Goal: Task Accomplishment & Management: Manage account settings

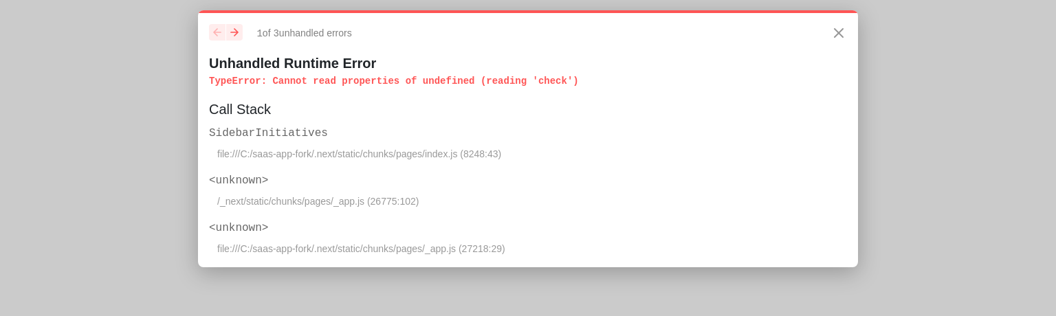
click at [294, 141] on h6 "SidebarInitiatives" at bounding box center [528, 133] width 638 height 17
click at [281, 130] on h6 "SidebarInitiatives" at bounding box center [528, 133] width 638 height 17
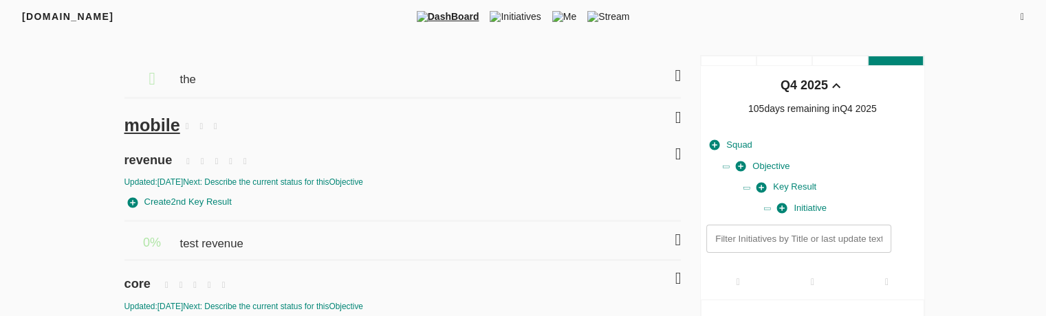
scroll to position [123, 0]
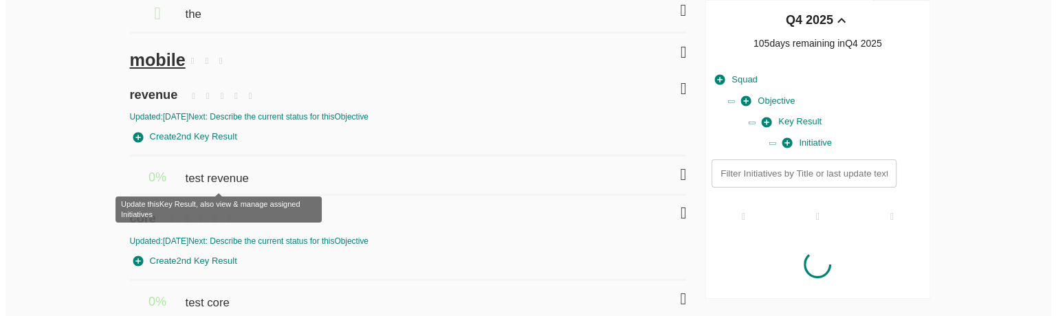
scroll to position [3, 0]
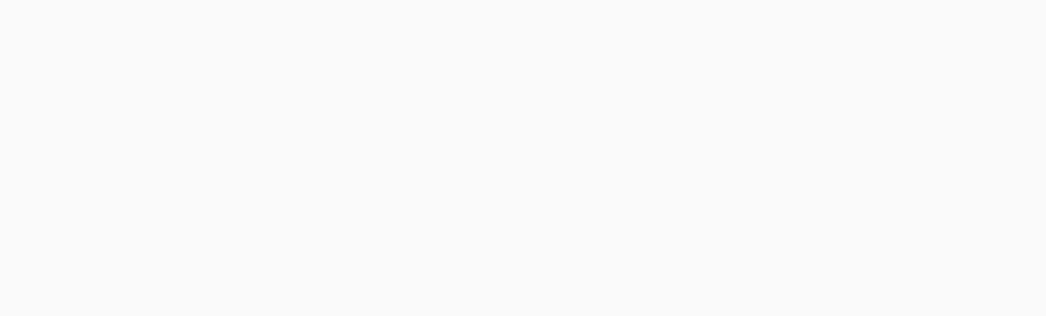
click at [209, 180] on html at bounding box center [523, 157] width 1046 height 320
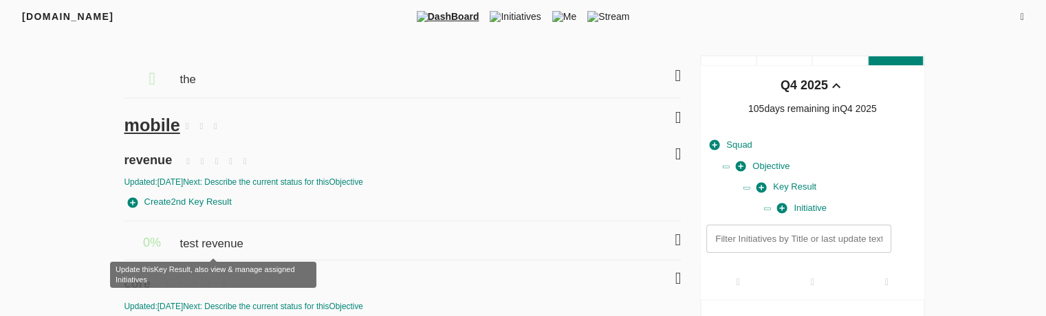
click at [235, 237] on span "test revenue" at bounding box center [213, 237] width 67 height 30
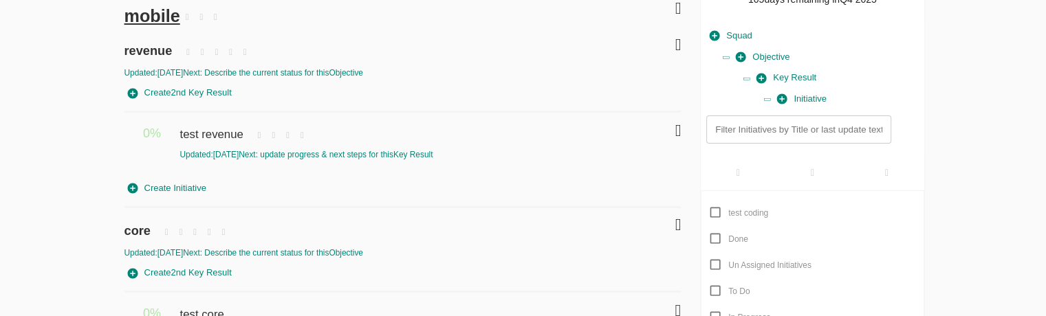
scroll to position [109, 0]
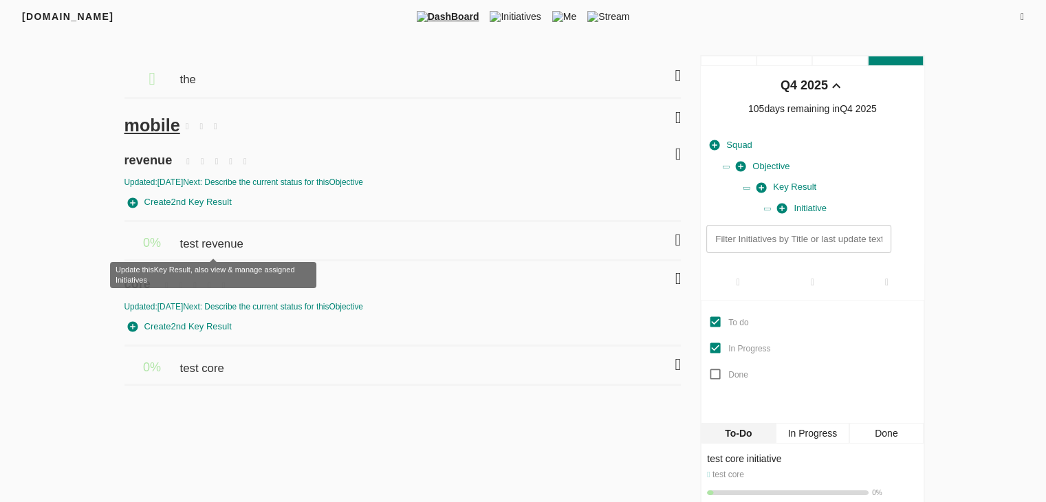
click at [224, 250] on span "test revenue" at bounding box center [213, 237] width 67 height 30
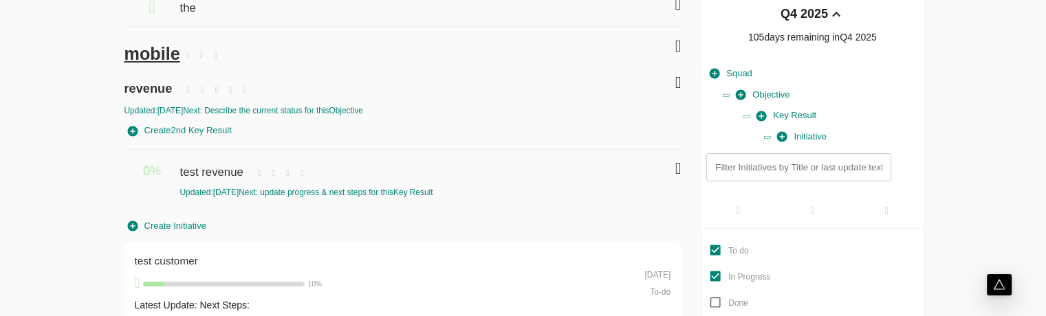
scroll to position [225, 0]
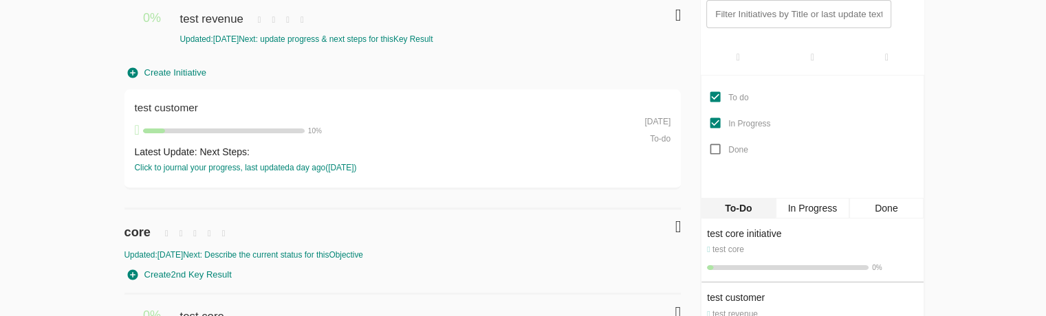
click at [657, 138] on span "To-do" at bounding box center [660, 139] width 21 height 10
drag, startPoint x: 650, startPoint y: 138, endPoint x: 677, endPoint y: 133, distance: 27.3
click at [677, 133] on div "test customer test customer 10 % Latest Update: Next Steps: Click to journal yo…" at bounding box center [402, 139] width 557 height 101
copy span "To-do"
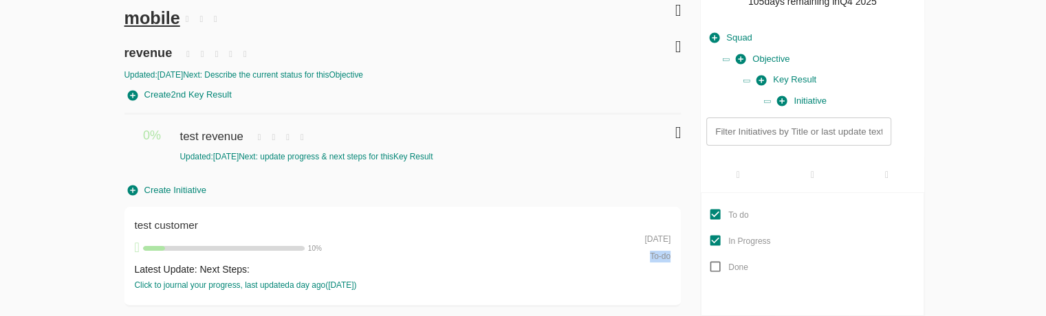
scroll to position [104, 0]
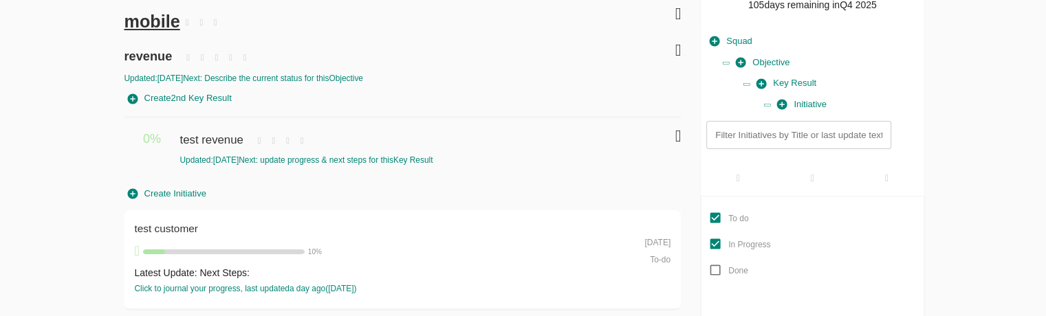
click at [274, 160] on div "Updated: 16-09-2025 Next: update progress & next steps for this Key Result" at bounding box center [388, 161] width 417 height 12
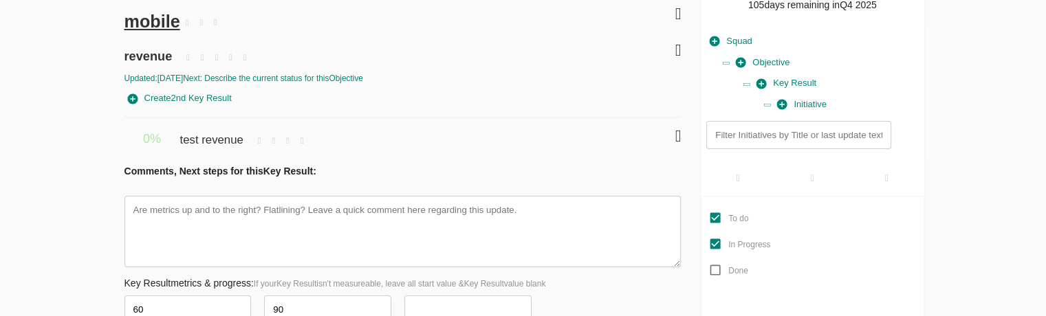
type textarea "x"
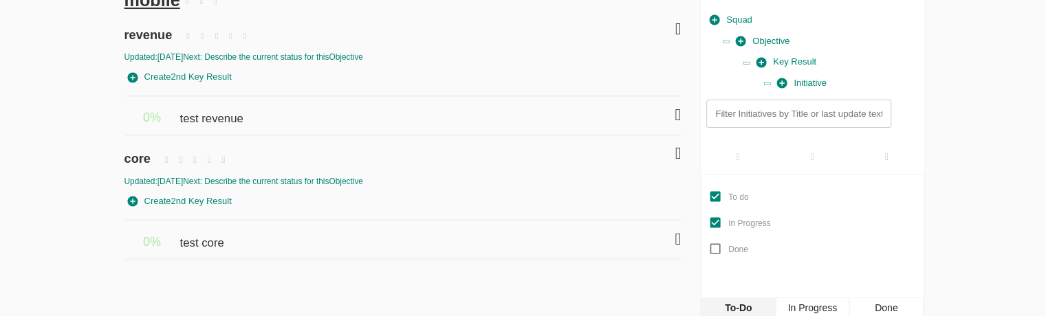
scroll to position [131, 0]
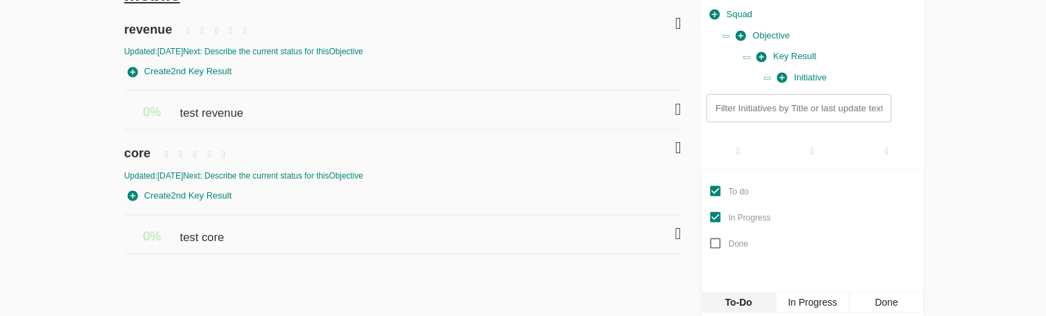
click at [675, 114] on icon at bounding box center [678, 109] width 6 height 17
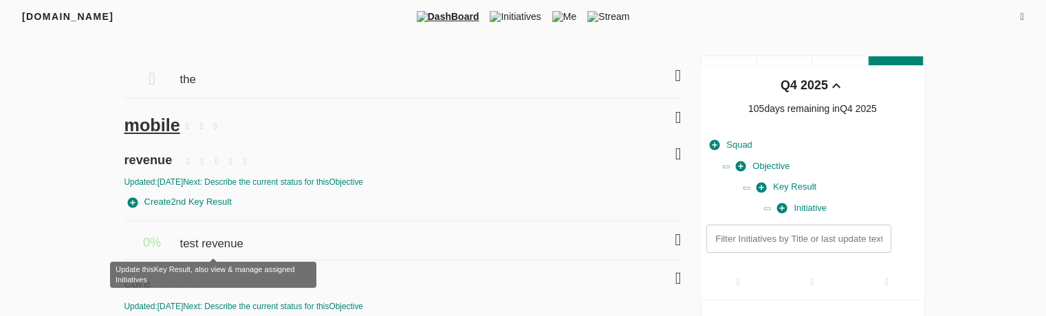
click at [193, 244] on span "test revenue" at bounding box center [213, 237] width 67 height 30
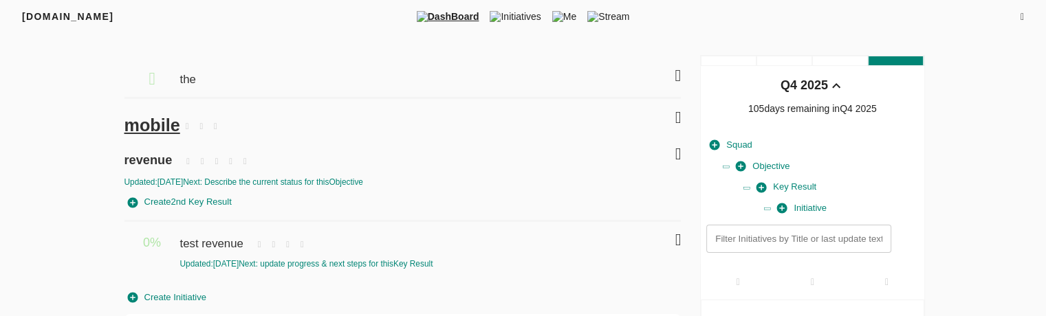
scroll to position [157, 0]
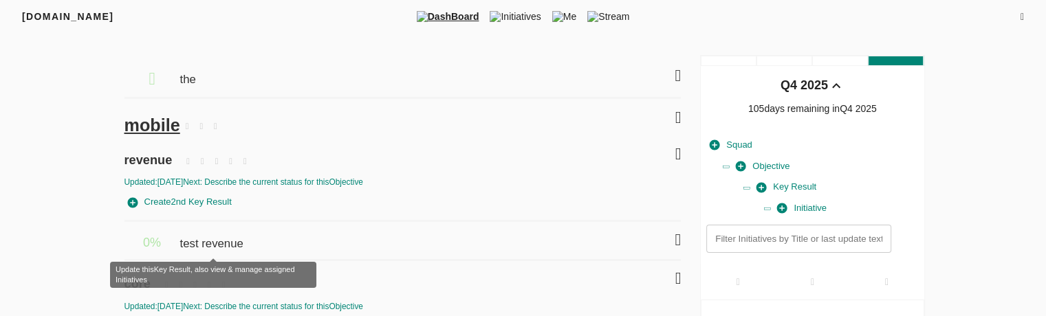
click at [218, 242] on span "test revenue" at bounding box center [213, 237] width 67 height 30
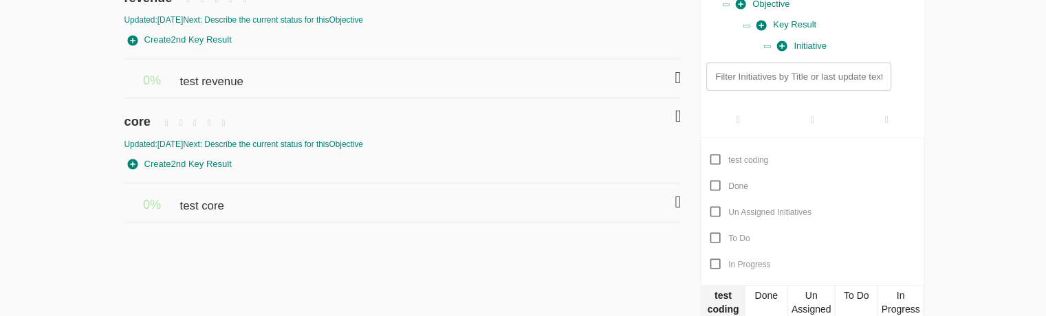
scroll to position [164, 0]
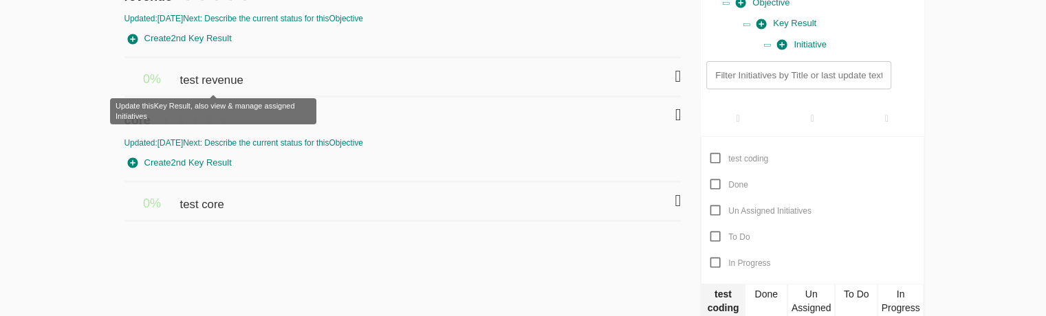
click at [227, 81] on span "test revenue" at bounding box center [213, 73] width 67 height 30
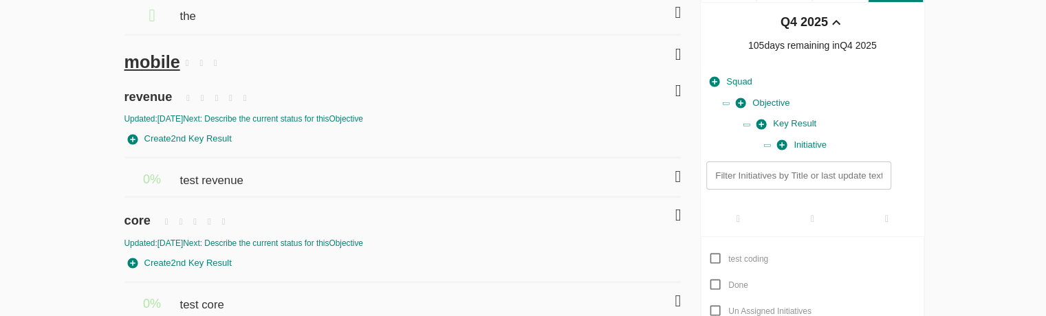
scroll to position [65, 0]
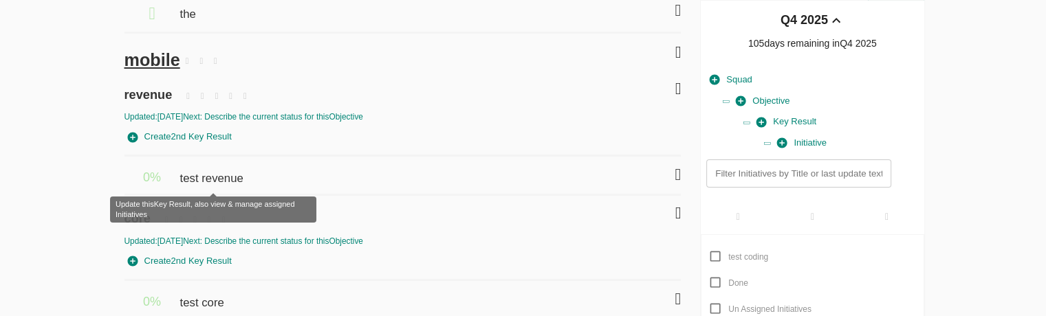
click at [232, 175] on span "test revenue" at bounding box center [213, 172] width 67 height 30
checkbox input "true"
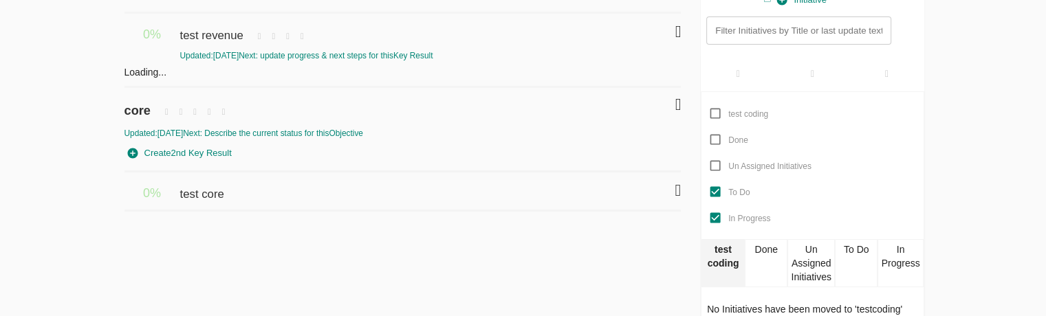
scroll to position [150, 0]
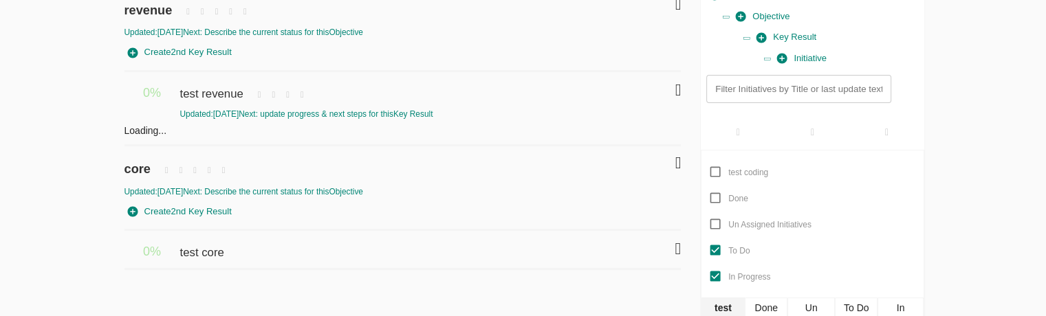
click at [138, 125] on div "Loading..." at bounding box center [402, 131] width 557 height 14
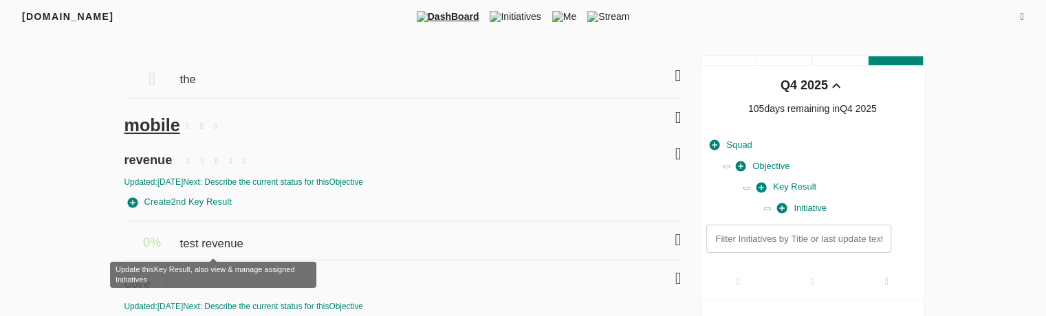
click at [217, 246] on span "test revenue" at bounding box center [213, 237] width 67 height 30
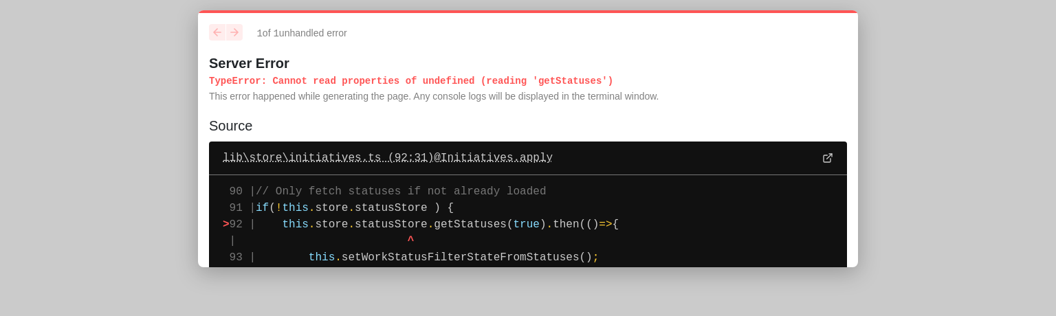
scroll to position [19, 0]
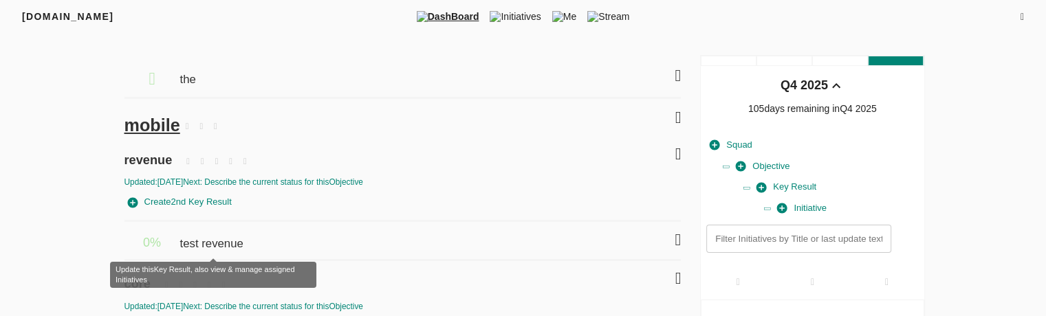
click at [212, 241] on span "test revenue" at bounding box center [213, 237] width 67 height 30
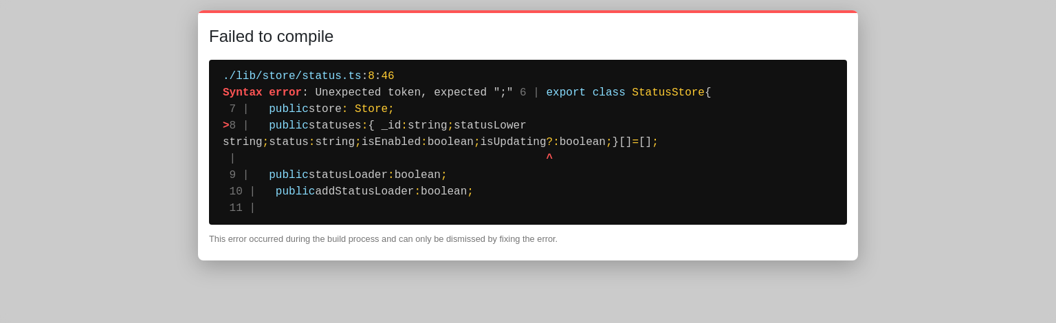
click at [311, 88] on span ": Unexpected token, expected ";"" at bounding box center [407, 93] width 211 height 12
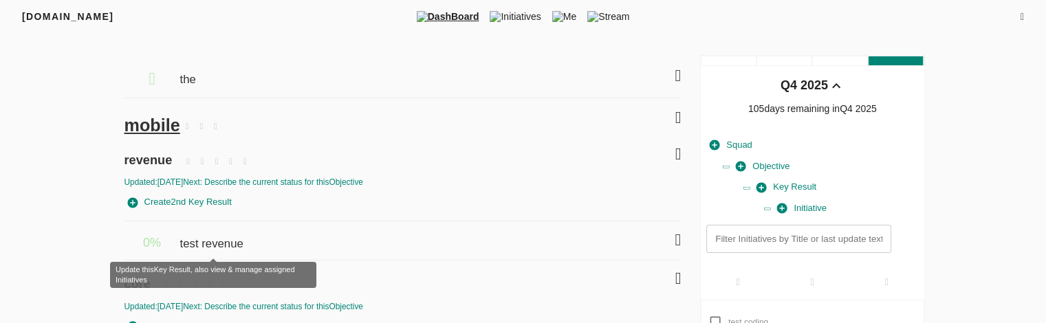
click at [207, 243] on span "test revenue" at bounding box center [213, 237] width 67 height 30
click at [232, 244] on span "test revenue" at bounding box center [213, 237] width 67 height 30
click at [215, 240] on span "test revenue" at bounding box center [213, 237] width 67 height 30
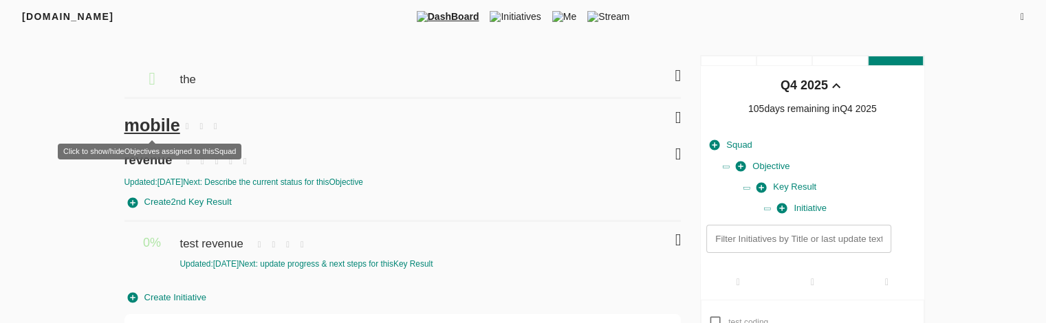
click at [159, 129] on span "mobile" at bounding box center [152, 125] width 56 height 19
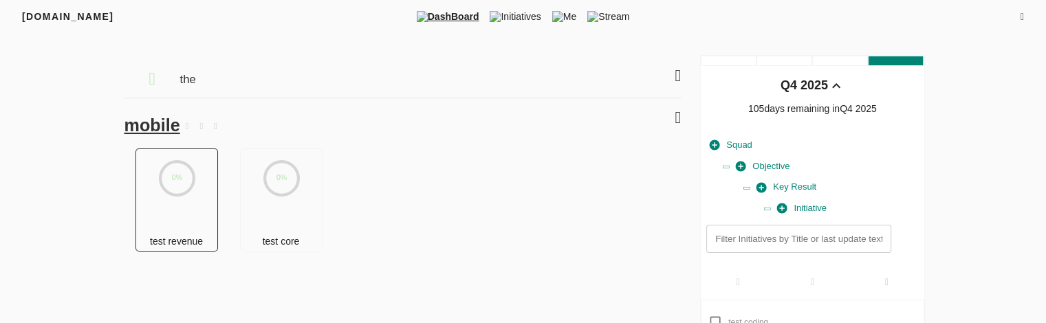
click at [180, 213] on div "0%" at bounding box center [177, 190] width 83 height 83
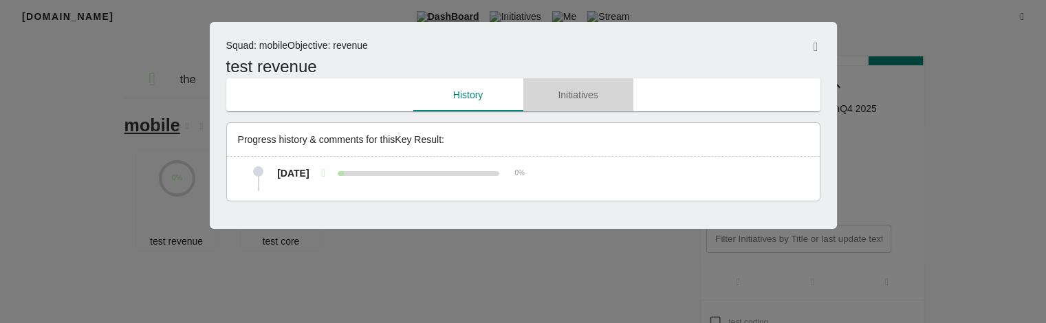
click at [575, 92] on span "Initiatives" at bounding box center [579, 95] width 94 height 17
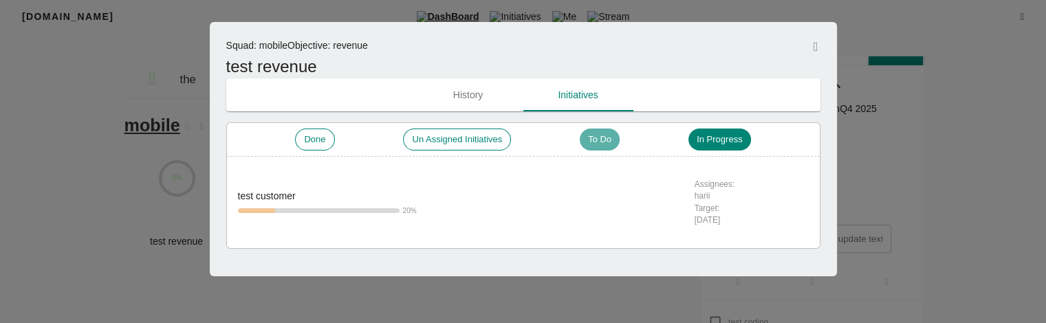
click at [605, 140] on span "To Do" at bounding box center [600, 139] width 40 height 13
click at [724, 142] on span "In Progress" at bounding box center [719, 139] width 62 height 13
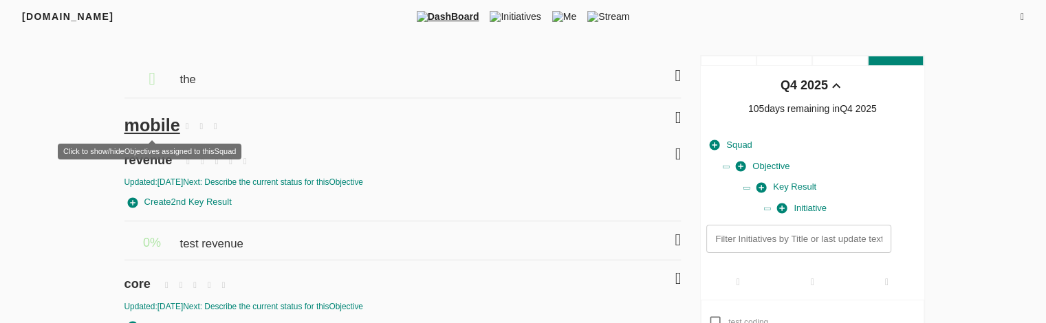
click at [164, 118] on span "mobile" at bounding box center [152, 125] width 56 height 19
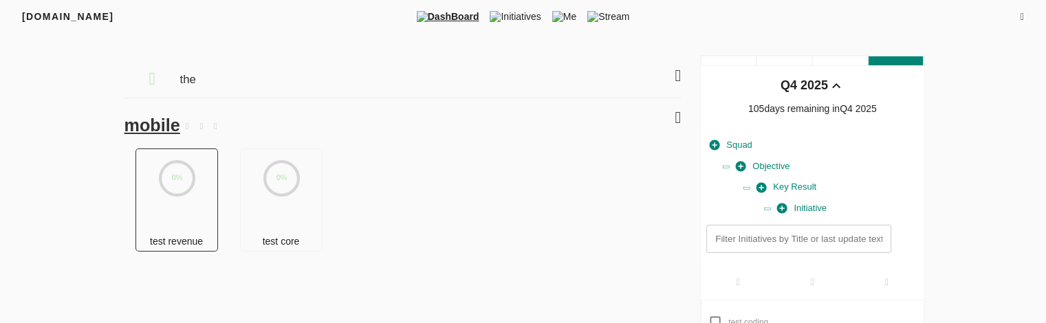
click at [184, 180] on icon at bounding box center [177, 179] width 34 height 34
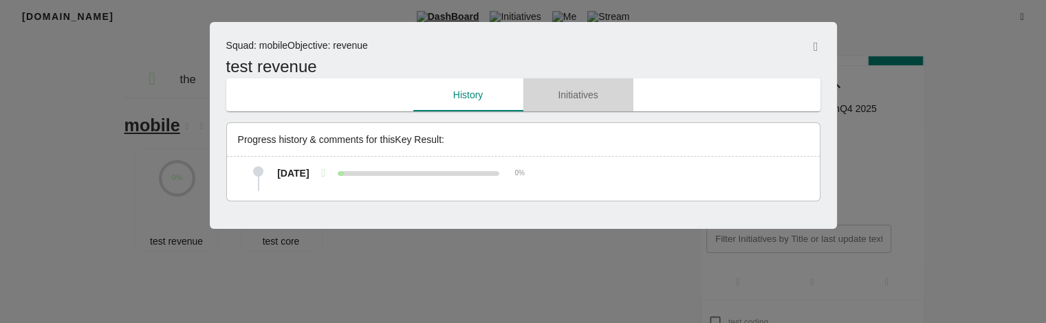
click at [607, 96] on span "Initiatives" at bounding box center [579, 95] width 94 height 17
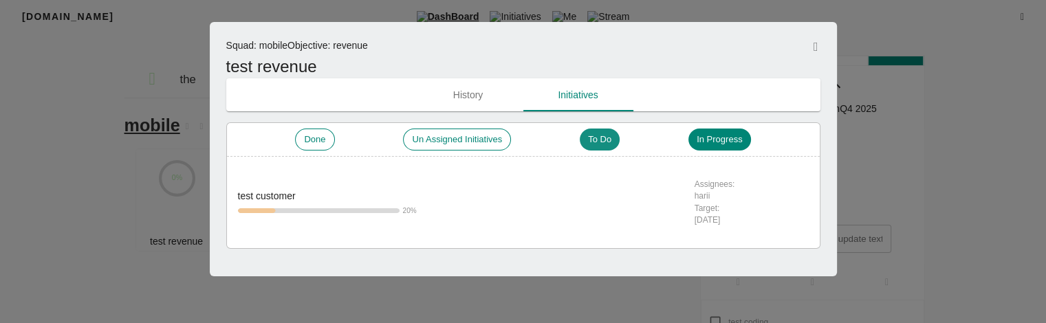
click at [600, 149] on div "To Do" at bounding box center [600, 140] width 40 height 22
click at [600, 149] on div "To Do" at bounding box center [599, 140] width 41 height 22
click at [729, 144] on span "In Progress" at bounding box center [719, 139] width 62 height 13
